Goal: Entertainment & Leisure: Consume media (video, audio)

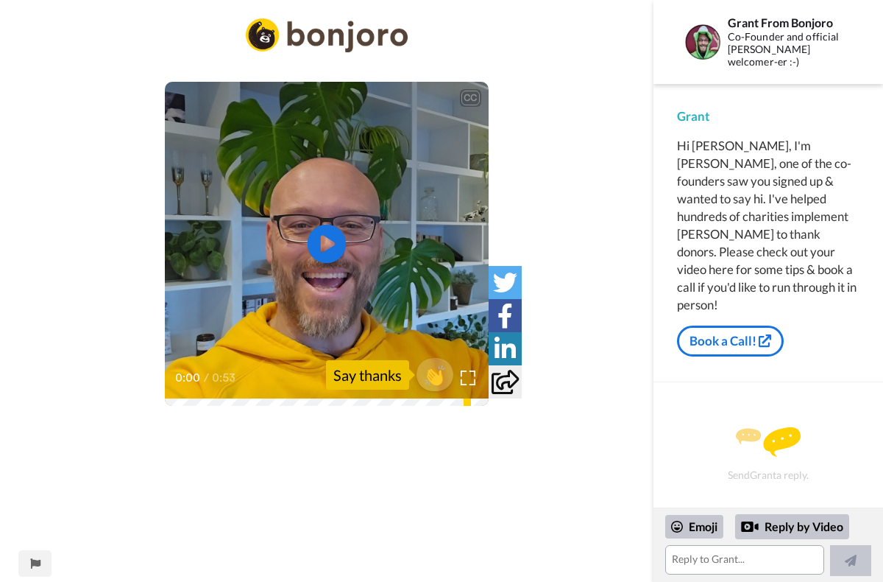
click at [325, 249] on icon "Play/Pause" at bounding box center [327, 244] width 39 height 70
click at [379, 223] on video at bounding box center [327, 244] width 324 height 324
click at [333, 241] on icon at bounding box center [327, 244] width 39 height 39
click at [320, 297] on video at bounding box center [327, 244] width 324 height 324
click at [85, 316] on div "CC Play/Pause You re in good company and it tends to be mostly a donor engageme…" at bounding box center [327, 381] width 654 height 726
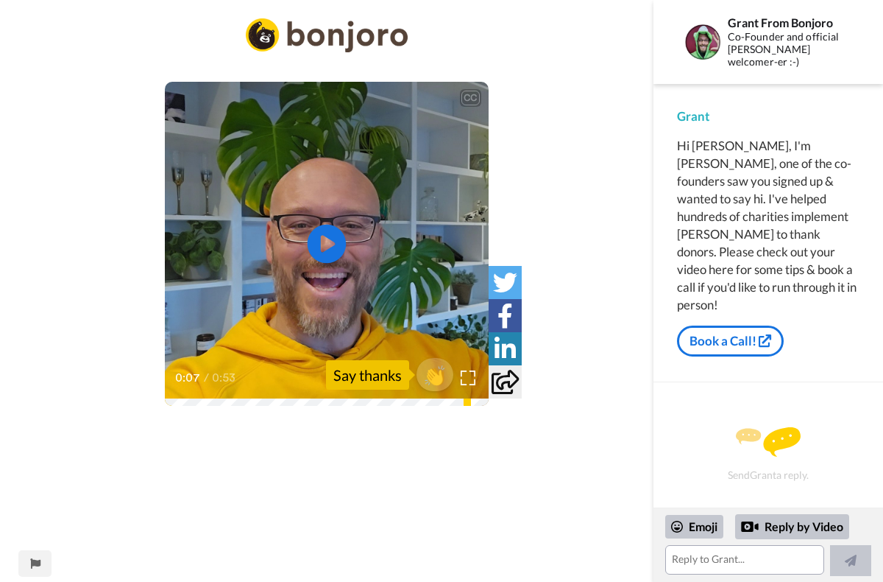
click at [321, 234] on icon at bounding box center [327, 244] width 39 height 39
click at [312, 262] on icon "Play/Pause" at bounding box center [327, 244] width 39 height 70
click at [331, 246] on icon "Play/Pause" at bounding box center [327, 244] width 39 height 70
click at [342, 236] on icon at bounding box center [327, 244] width 39 height 39
